Goal: Task Accomplishment & Management: Manage account settings

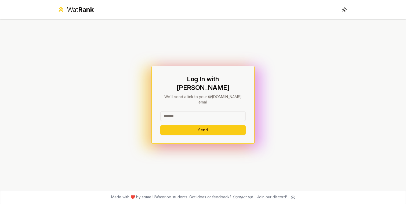
click at [180, 111] on input at bounding box center [202, 116] width 85 height 10
type input "******"
click at [174, 125] on button "Send" at bounding box center [202, 130] width 85 height 10
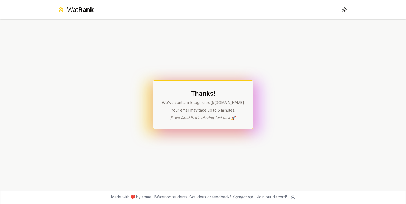
click at [293, 123] on div "Thanks! We've sent a link to gmunro @[DOMAIN_NAME] Your email may take up to 5 …" at bounding box center [202, 104] width 309 height 171
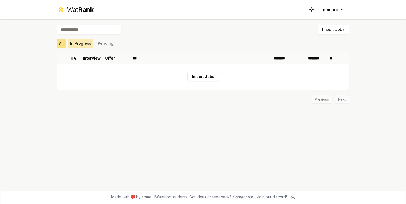
click at [85, 43] on button "In Progress" at bounding box center [80, 44] width 25 height 10
click at [100, 44] on button "Pending" at bounding box center [106, 44] width 20 height 10
click at [60, 42] on button "All" at bounding box center [61, 44] width 9 height 10
click at [203, 77] on button "Import Jobs" at bounding box center [202, 77] width 31 height 10
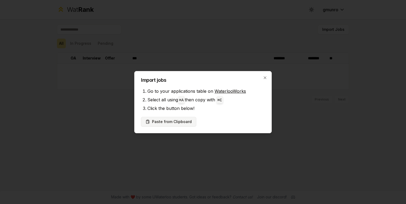
click at [175, 123] on button "Paste from Clipboard" at bounding box center [168, 122] width 55 height 10
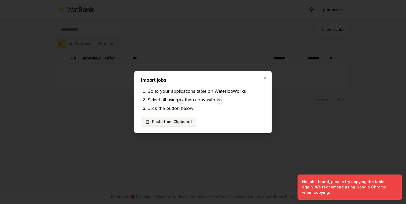
click at [176, 118] on button "Paste from Clipboard" at bounding box center [168, 122] width 55 height 10
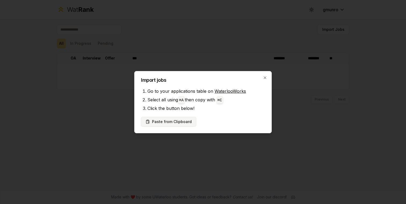
click at [175, 125] on button "Paste from Clipboard" at bounding box center [168, 122] width 55 height 10
click at [160, 120] on button "Paste from Clipboard" at bounding box center [168, 122] width 55 height 10
click at [229, 124] on div "Paste from Clipboard" at bounding box center [203, 122] width 124 height 10
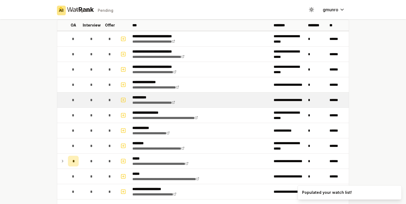
scroll to position [42, 0]
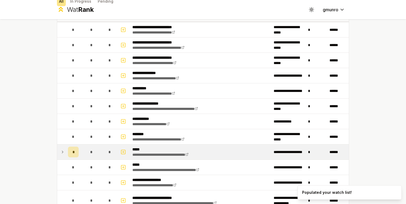
click at [63, 153] on icon at bounding box center [62, 152] width 4 height 6
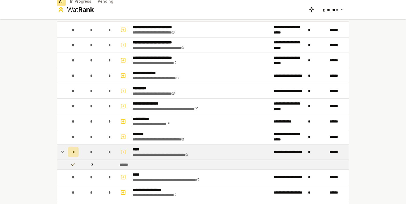
click at [72, 163] on icon at bounding box center [73, 164] width 5 height 5
click at [74, 165] on icon at bounding box center [72, 164] width 3 height 2
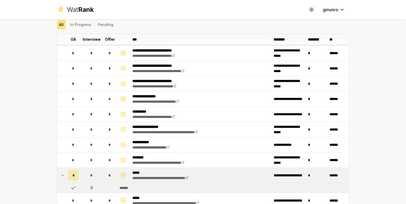
scroll to position [19, 0]
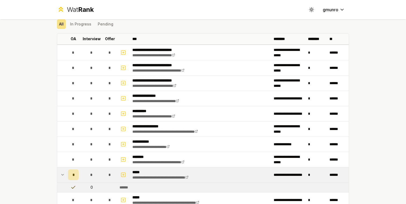
click at [60, 177] on icon at bounding box center [62, 175] width 4 height 6
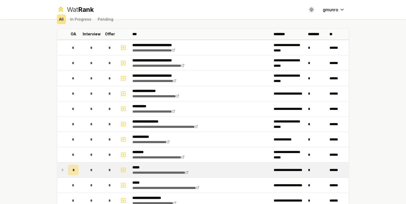
scroll to position [0, 0]
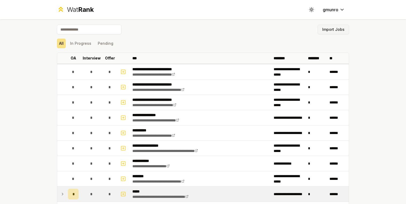
click at [337, 29] on button "Import Jobs" at bounding box center [332, 30] width 31 height 10
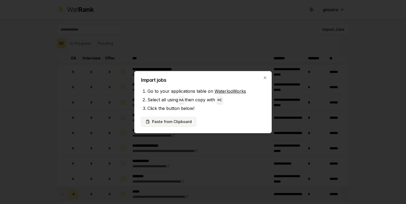
click at [176, 123] on button "Paste from Clipboard" at bounding box center [168, 122] width 55 height 10
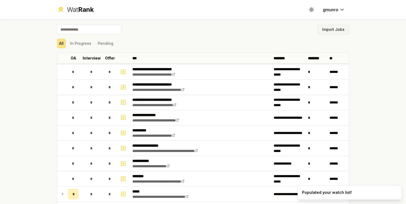
click at [337, 31] on button "Import Jobs" at bounding box center [332, 30] width 31 height 10
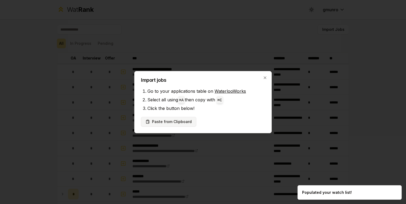
click at [178, 120] on button "Paste from Clipboard" at bounding box center [168, 122] width 55 height 10
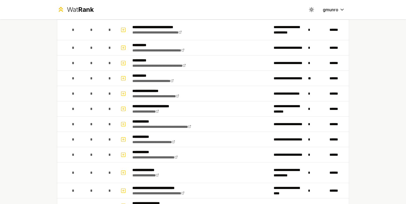
scroll to position [598, 0]
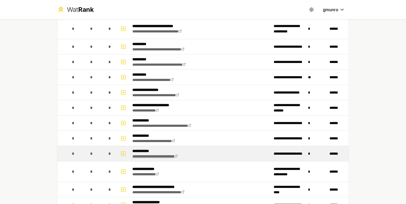
click at [178, 156] on link "**********" at bounding box center [154, 157] width 45 height 4
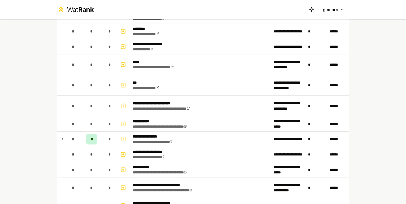
scroll to position [377, 0]
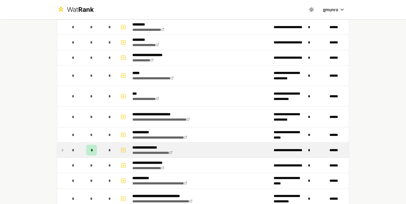
click at [61, 149] on icon at bounding box center [62, 150] width 4 height 6
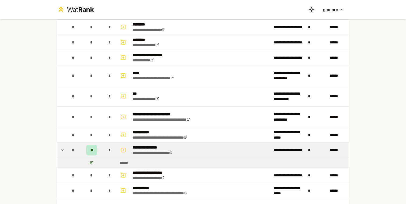
click at [92, 163] on div "# 1" at bounding box center [92, 162] width 4 height 5
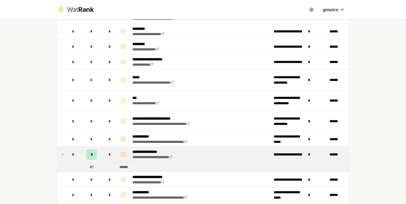
click at [93, 154] on div "*" at bounding box center [91, 154] width 11 height 11
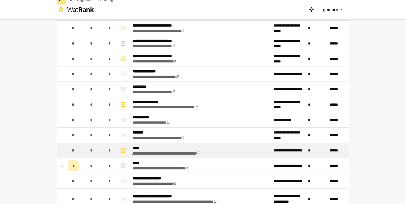
scroll to position [65, 0]
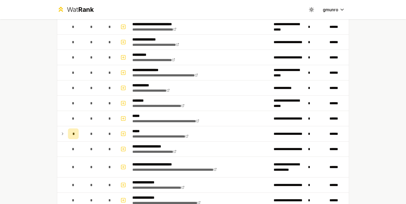
click at [362, 156] on div "**********" at bounding box center [203, 102] width 406 height 204
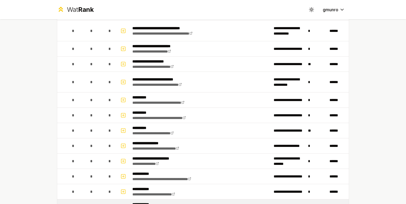
scroll to position [538, 0]
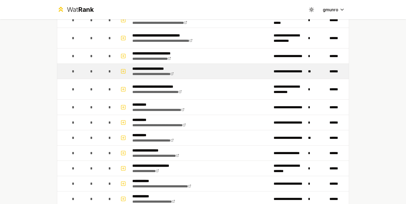
click at [249, 74] on td "**********" at bounding box center [200, 71] width 141 height 15
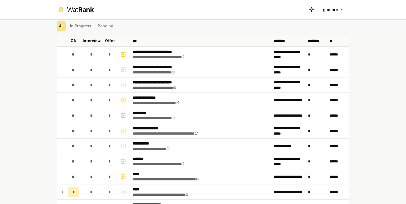
scroll to position [0, 0]
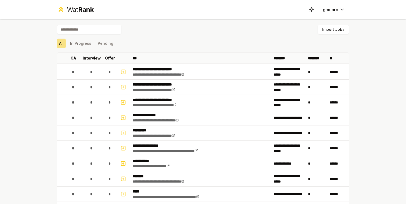
click at [193, 29] on div "Import Jobs" at bounding box center [203, 31] width 292 height 12
click at [75, 44] on button "In Progress" at bounding box center [80, 44] width 25 height 10
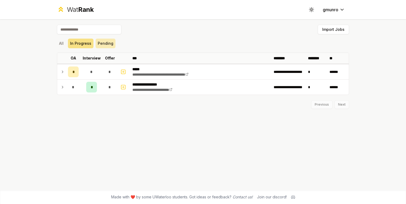
click at [107, 44] on button "Pending" at bounding box center [106, 44] width 20 height 10
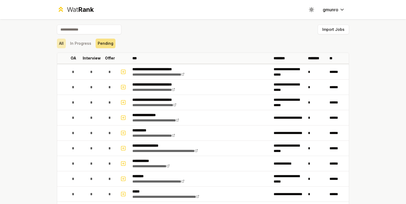
click at [62, 43] on button "All" at bounding box center [61, 44] width 9 height 10
click at [83, 29] on input at bounding box center [89, 30] width 64 height 10
click at [340, 9] on html "**********" at bounding box center [203, 102] width 406 height 204
click at [126, 9] on html "**********" at bounding box center [203, 102] width 406 height 204
click at [231, 30] on div "Import Jobs" at bounding box center [203, 31] width 292 height 12
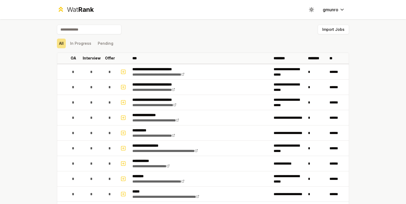
click at [88, 28] on input at bounding box center [89, 30] width 64 height 10
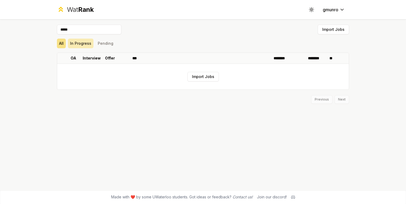
type input "*****"
click at [75, 41] on button "In Progress" at bounding box center [80, 44] width 25 height 10
click at [64, 43] on button "All" at bounding box center [61, 44] width 9 height 10
click at [67, 30] on input "*****" at bounding box center [89, 30] width 64 height 10
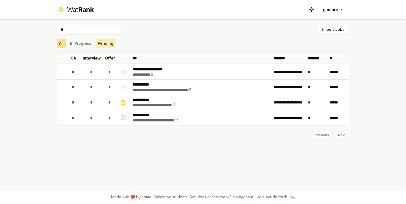
type input "*"
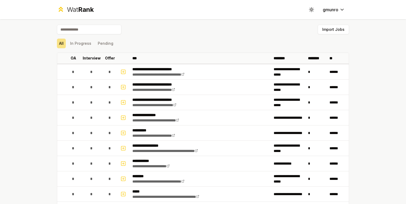
click at [148, 39] on div "All In Progress Pending" at bounding box center [203, 44] width 292 height 10
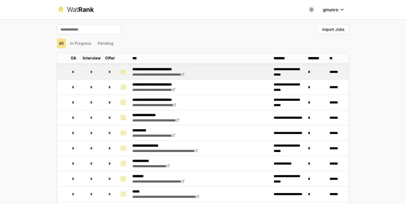
click at [123, 72] on icon "button" at bounding box center [123, 72] width 0 height 2
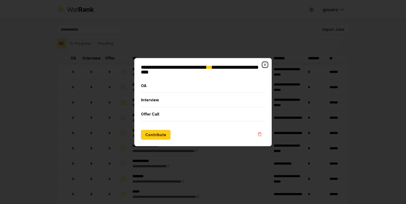
click at [265, 64] on icon "button" at bounding box center [265, 65] width 4 height 4
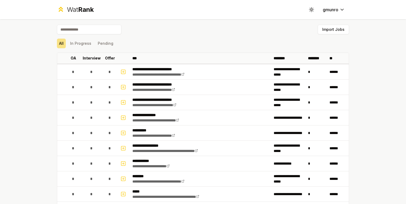
click at [258, 40] on div "All In Progress Pending" at bounding box center [203, 44] width 292 height 10
